Goal: Task Accomplishment & Management: Manage account settings

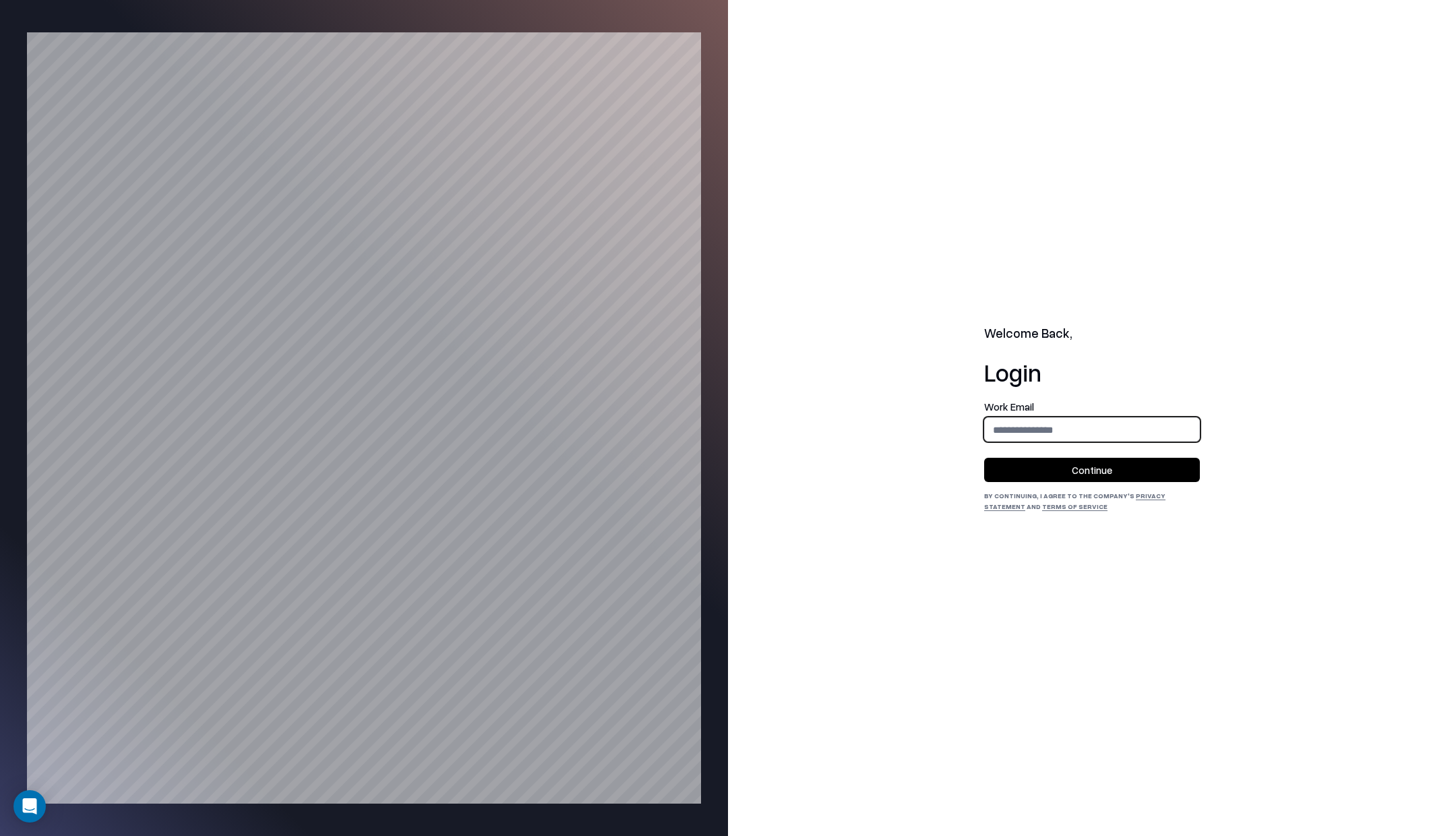
drag, startPoint x: 1003, startPoint y: 418, endPoint x: 1008, endPoint y: 424, distance: 7.8
click at [1006, 420] on input "email" at bounding box center [1092, 429] width 215 height 25
type input "**********"
click at [1078, 478] on button "Continue" at bounding box center [1091, 470] width 215 height 24
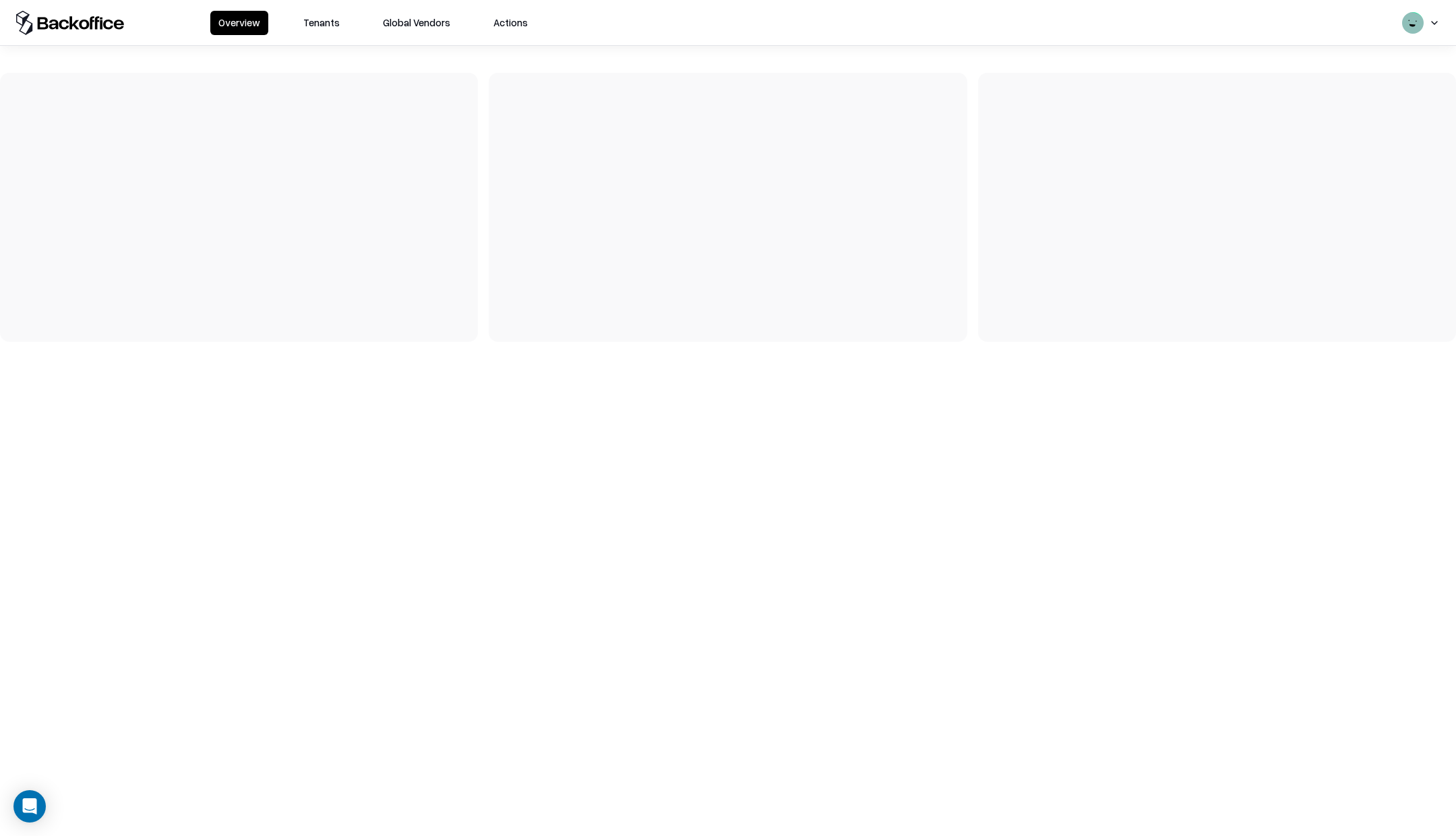
click at [333, 27] on button "Tenants" at bounding box center [321, 23] width 52 height 24
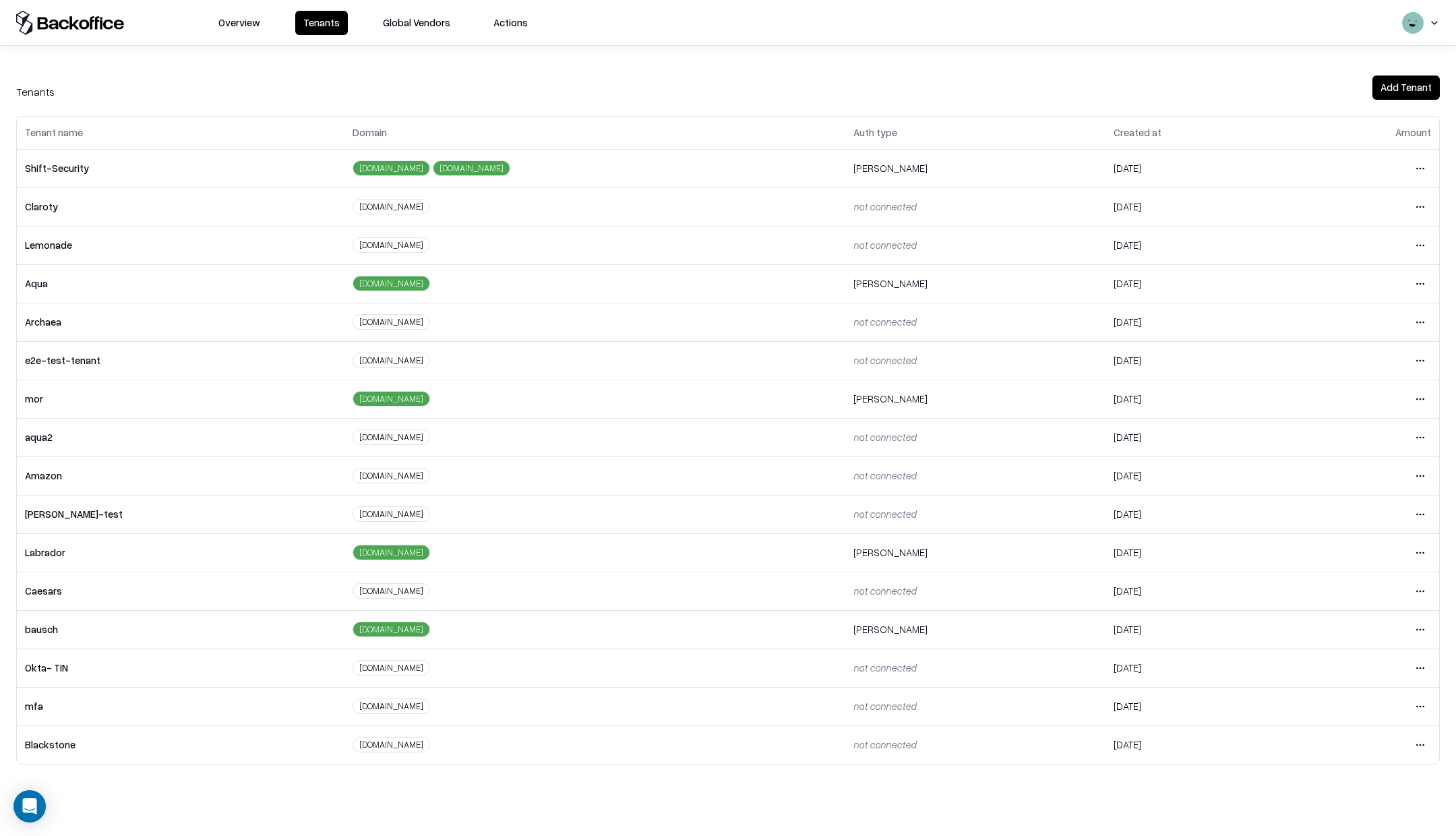
click at [1423, 629] on html "Overview Tenants Global Vendors Actions Tenants Add Tenant Tenant name Domain A…" at bounding box center [728, 418] width 1456 height 836
click at [1344, 736] on div "Login to tenant" at bounding box center [1364, 738] width 145 height 27
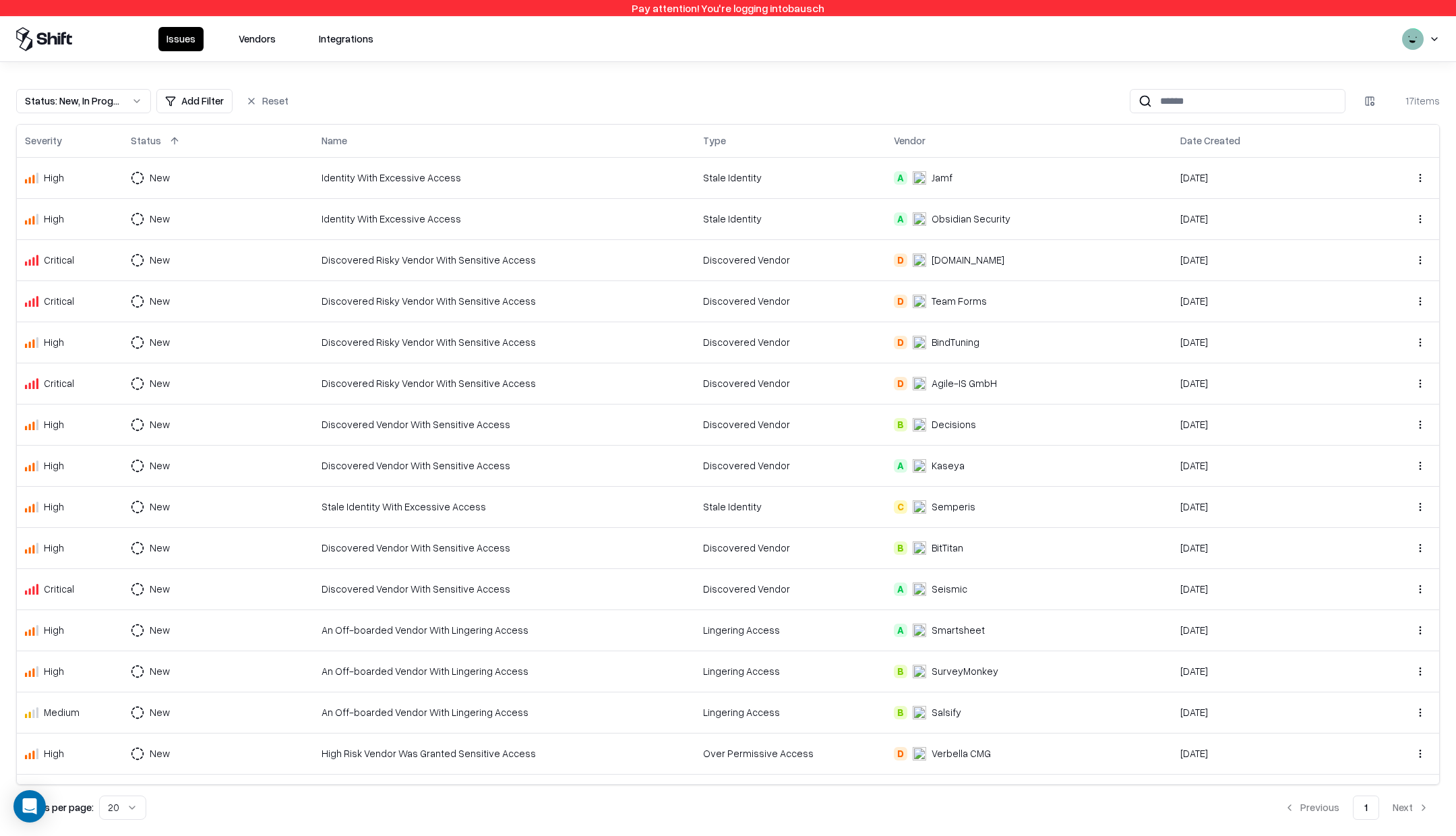
click at [120, 99] on div "Status : New, In Progress" at bounding box center [73, 101] width 96 height 15
click at [47, 227] on div "Draft" at bounding box center [52, 234] width 23 height 15
drag, startPoint x: 59, startPoint y: 188, endPoint x: 62, endPoint y: 170, distance: 18.2
click at [60, 185] on div "In Progress" at bounding box center [83, 179] width 128 height 27
click at [69, 152] on div "New" at bounding box center [83, 153] width 128 height 27
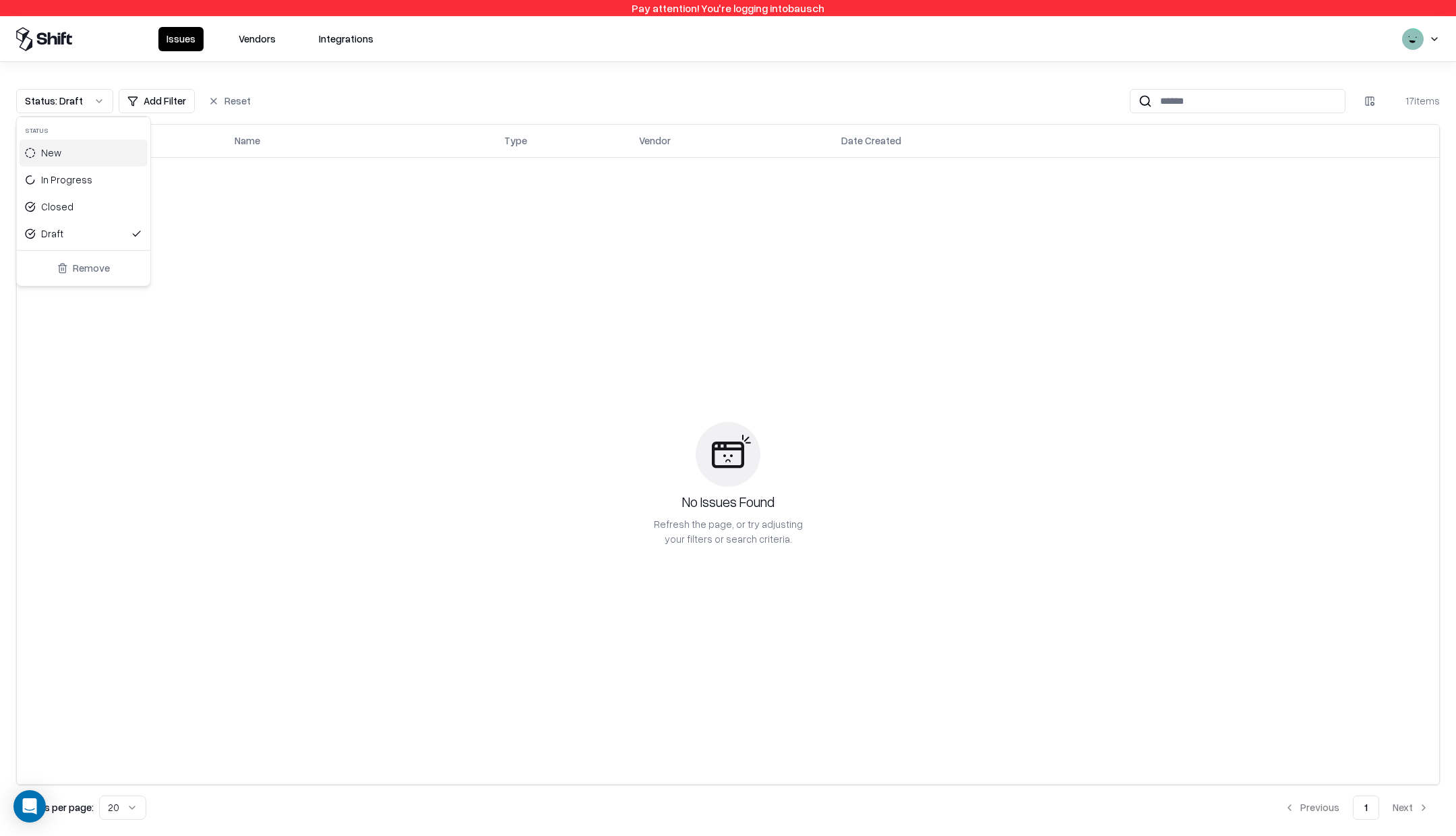
click at [353, 101] on html "Pay attention! You're logging into bausch Issues Vendors Integrations Status : …" at bounding box center [728, 418] width 1456 height 836
click at [268, 42] on button "Vendors" at bounding box center [257, 39] width 53 height 24
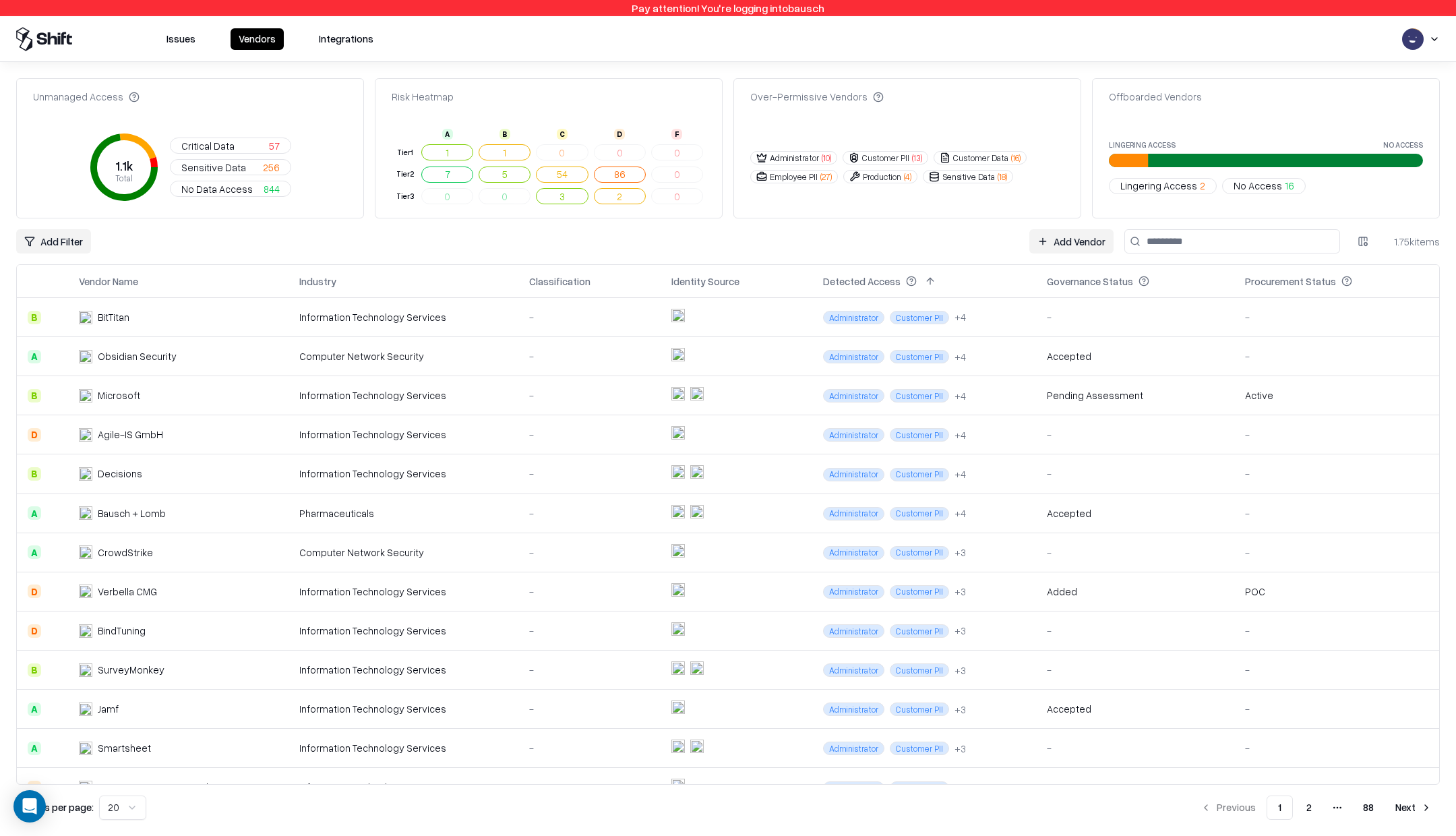
click at [1166, 246] on input at bounding box center [1232, 241] width 215 height 24
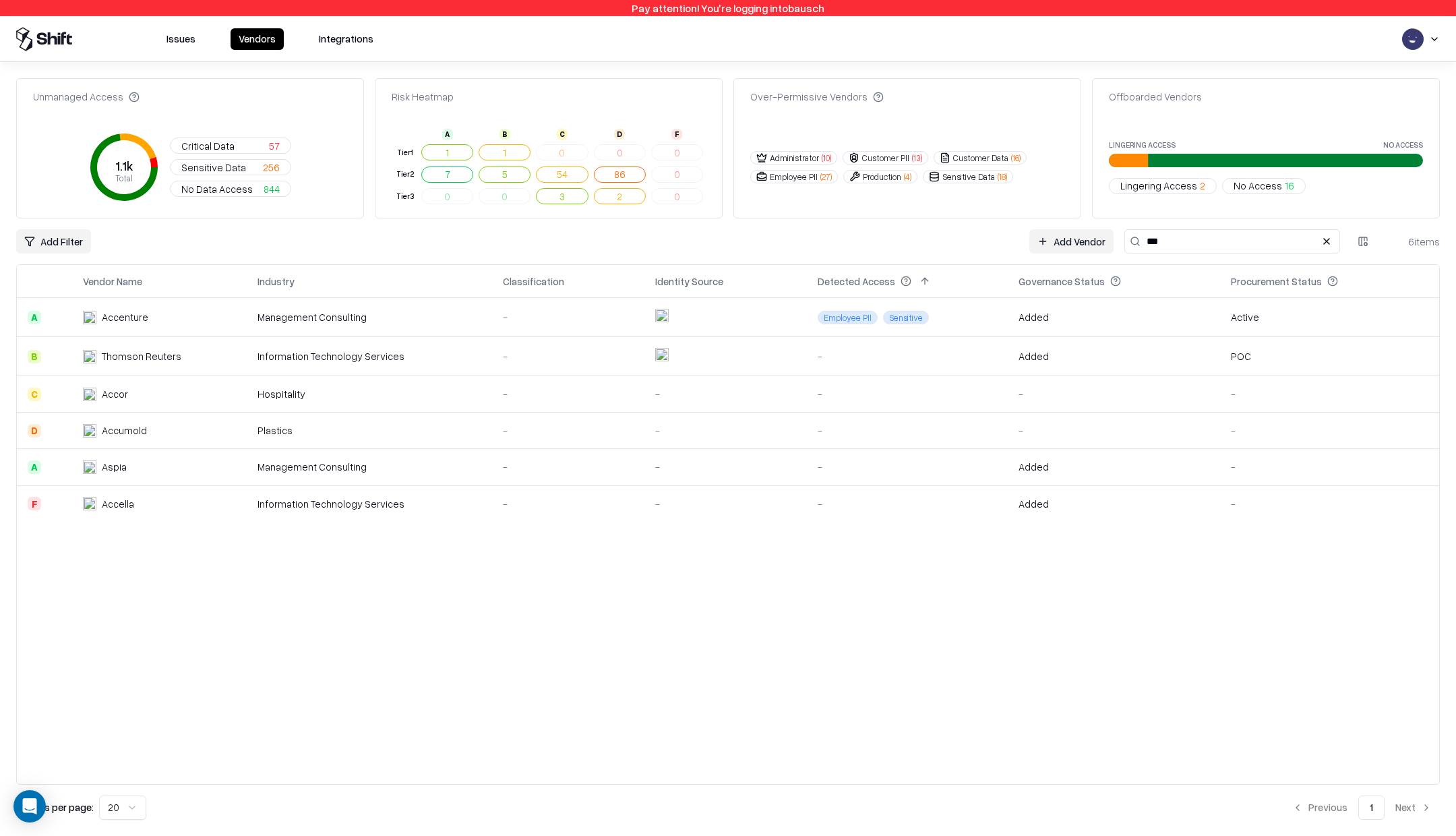
type input "***"
click at [704, 306] on td at bounding box center [725, 317] width 162 height 39
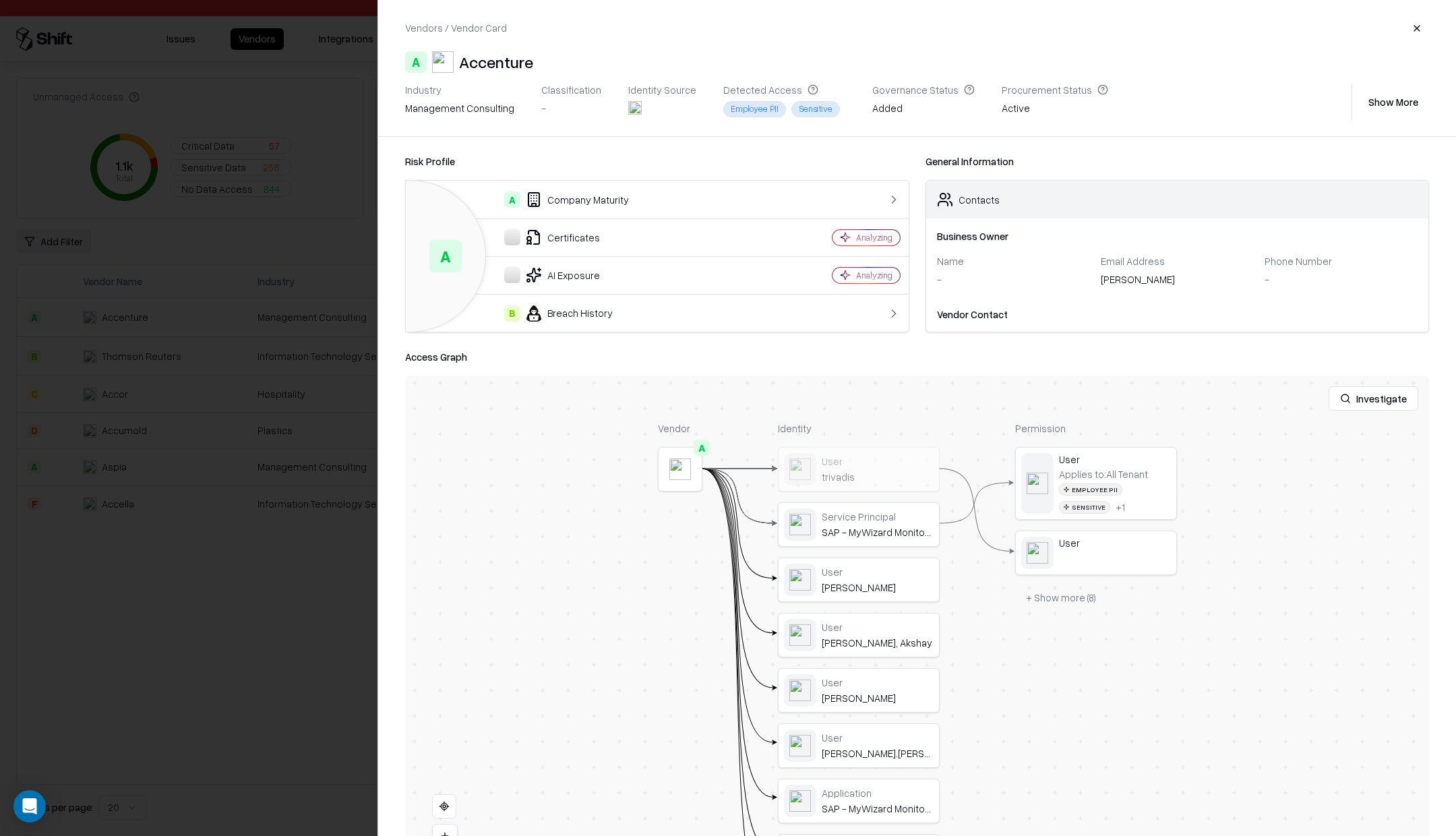
click at [1423, 31] on button "button" at bounding box center [1416, 28] width 24 height 24
